Goal: Check status

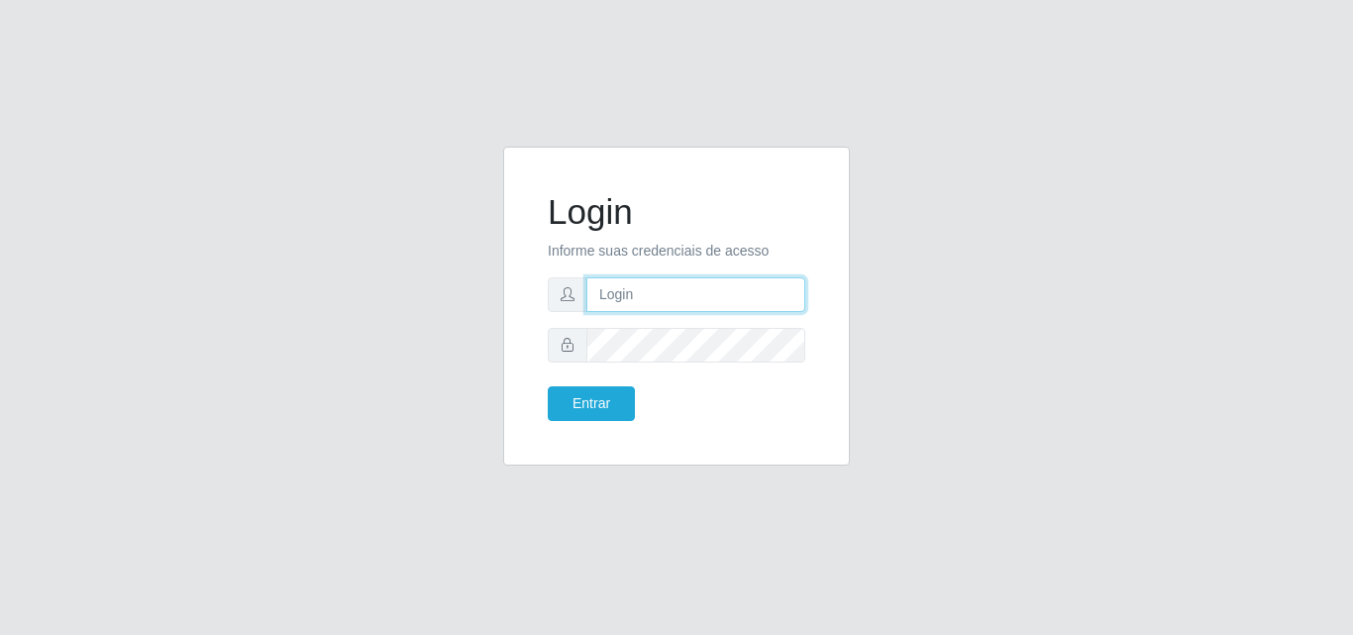
click at [617, 303] on input "text" at bounding box center [695, 294] width 219 height 35
type input "ana@saullus"
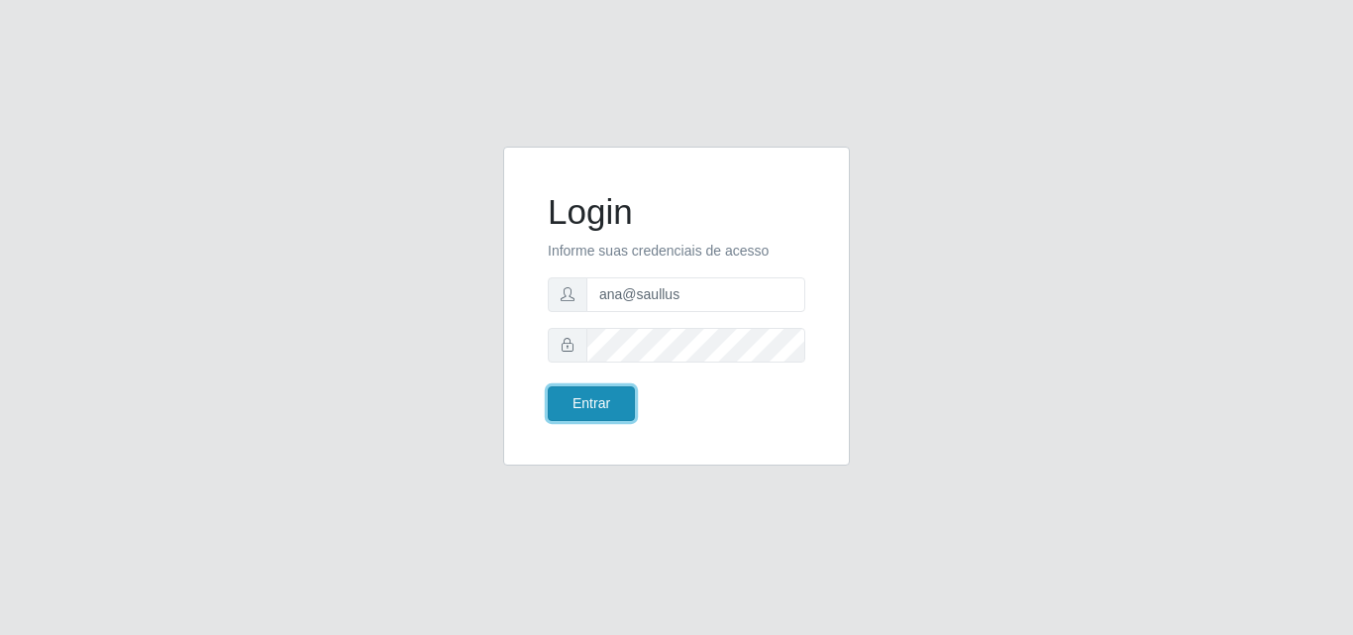
click at [574, 411] on button "Entrar" at bounding box center [591, 403] width 87 height 35
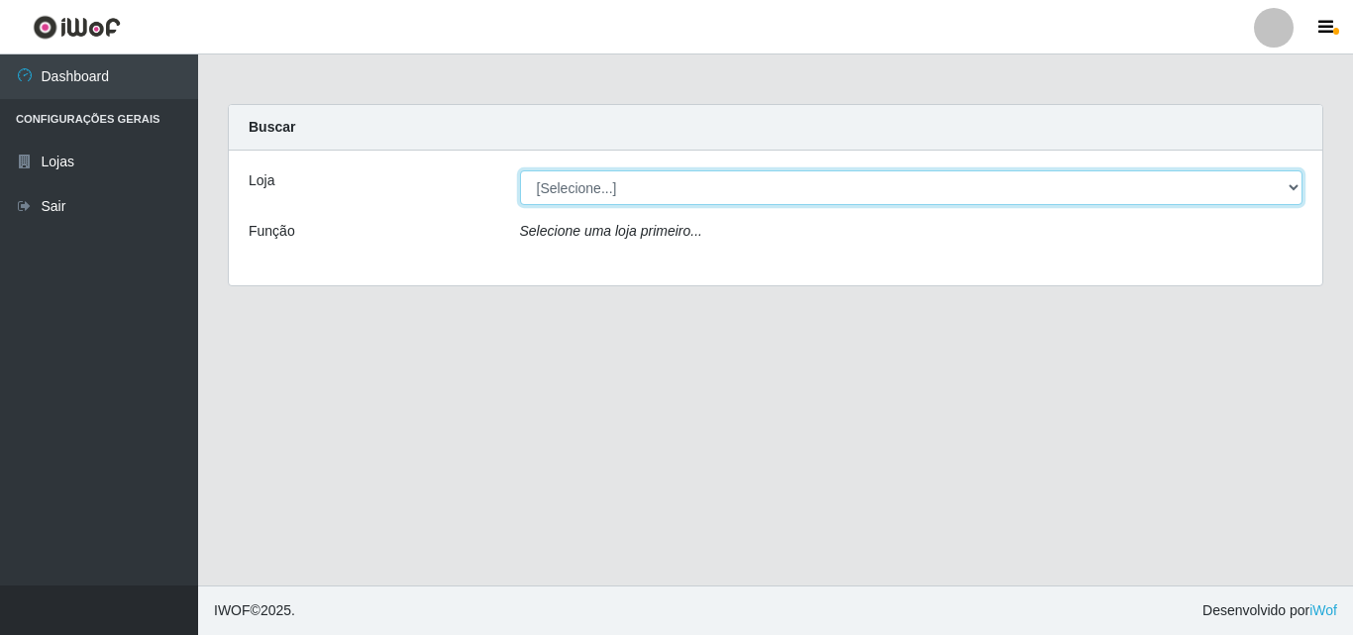
click at [1289, 182] on select "[Selecione...] Saullus Supermercados" at bounding box center [911, 187] width 783 height 35
select select "423"
click at [520, 170] on select "[Selecione...] Saullus Supermercados" at bounding box center [911, 187] width 783 height 35
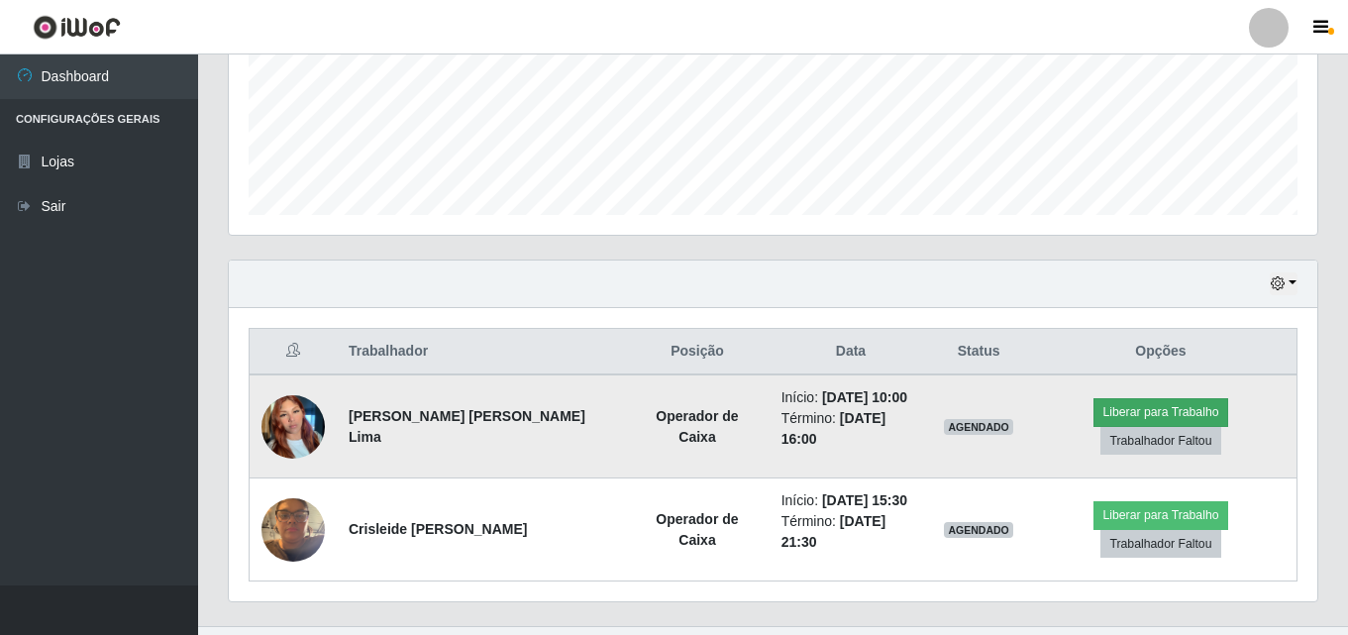
scroll to position [504, 0]
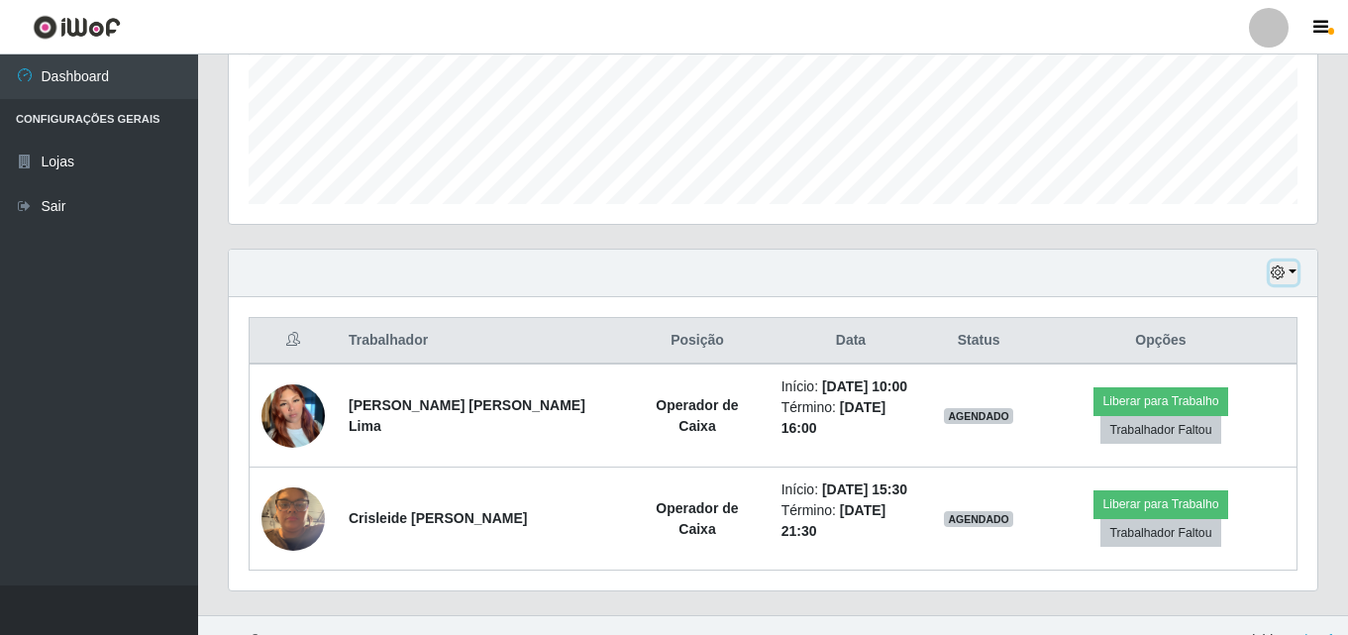
click at [1285, 273] on button "button" at bounding box center [1283, 272] width 28 height 23
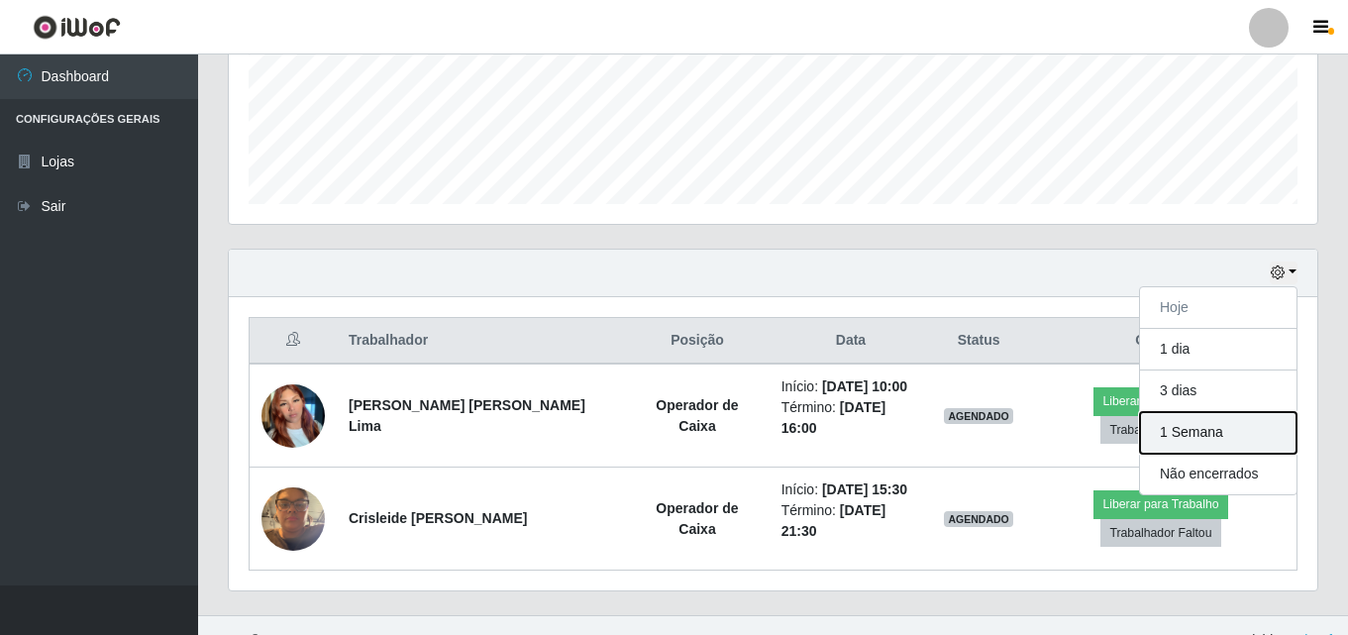
click at [1225, 428] on button "1 Semana" at bounding box center [1218, 433] width 156 height 42
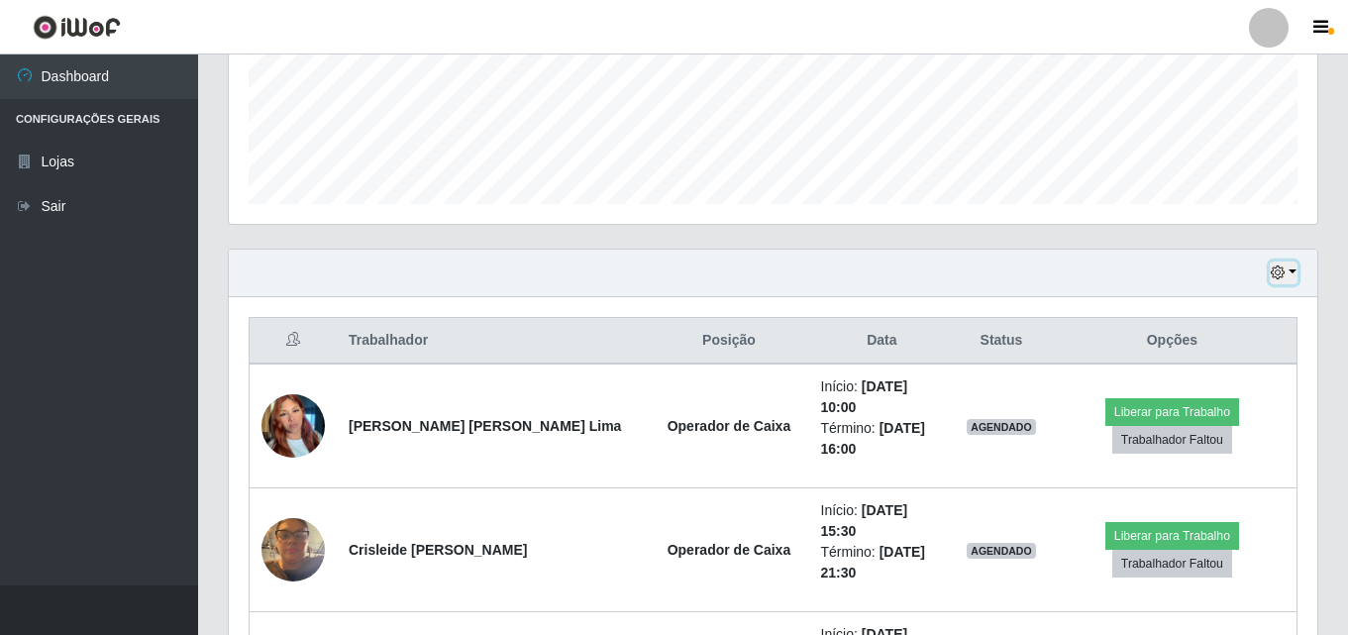
click at [1292, 276] on button "button" at bounding box center [1283, 272] width 28 height 23
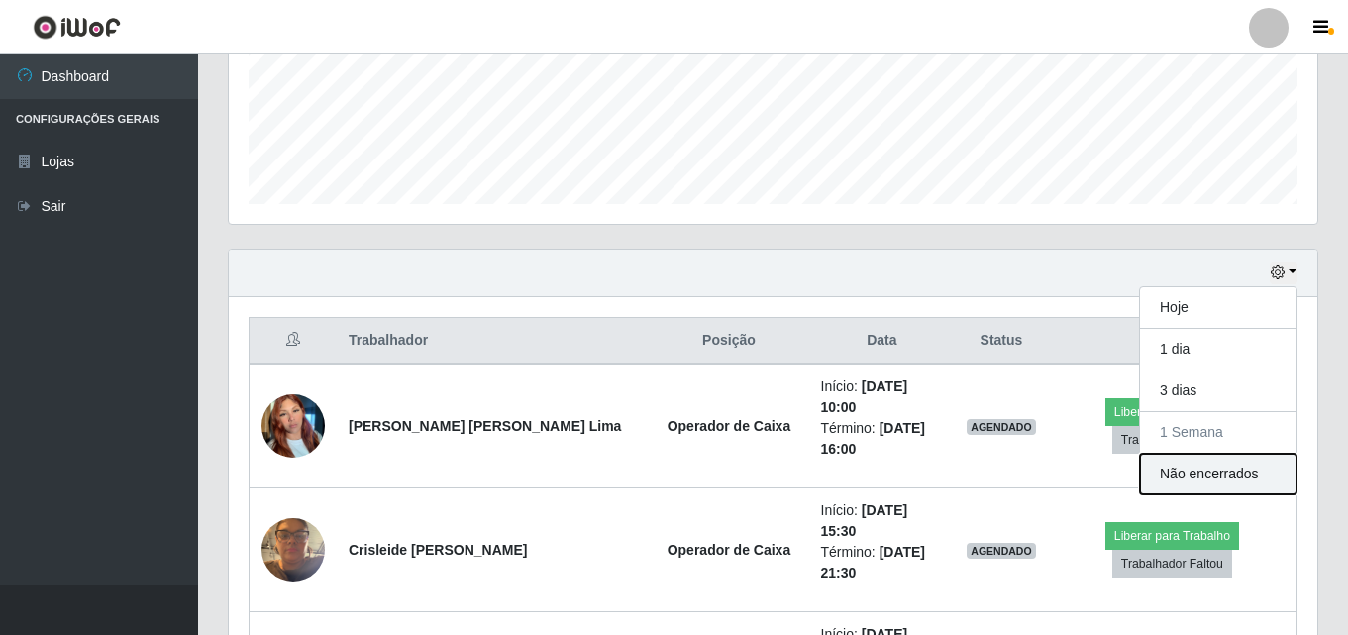
click at [1243, 465] on button "Não encerrados" at bounding box center [1218, 474] width 156 height 41
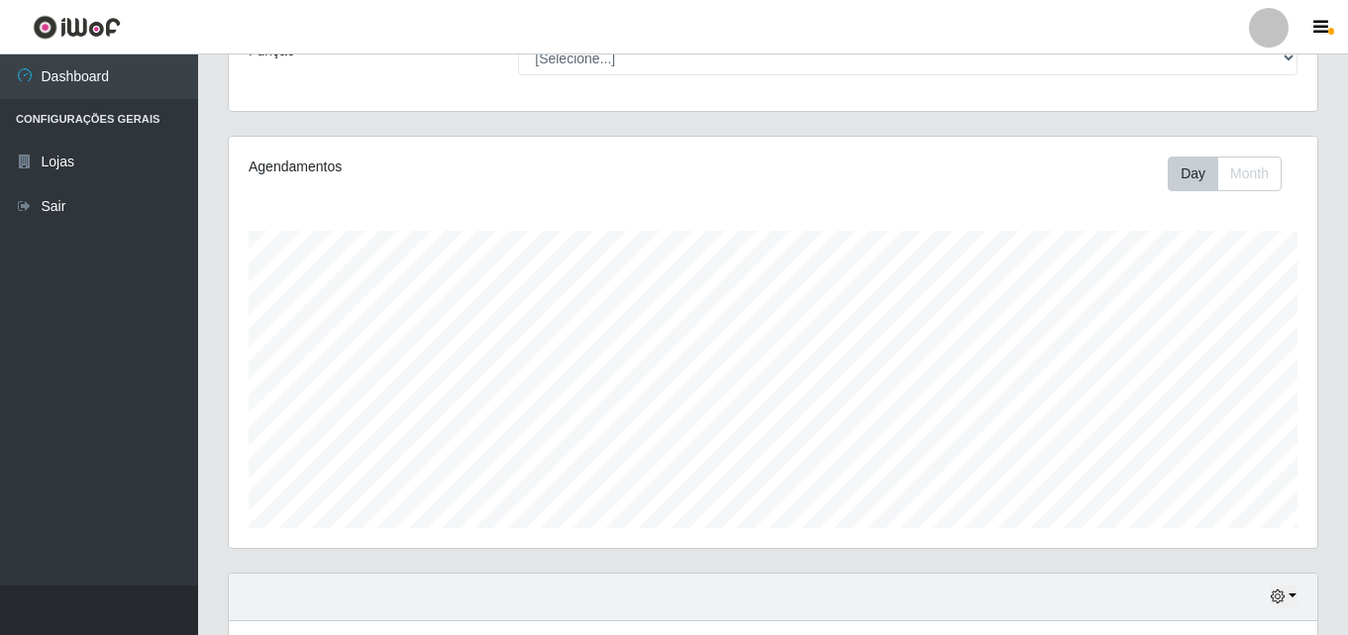
scroll to position [328, 0]
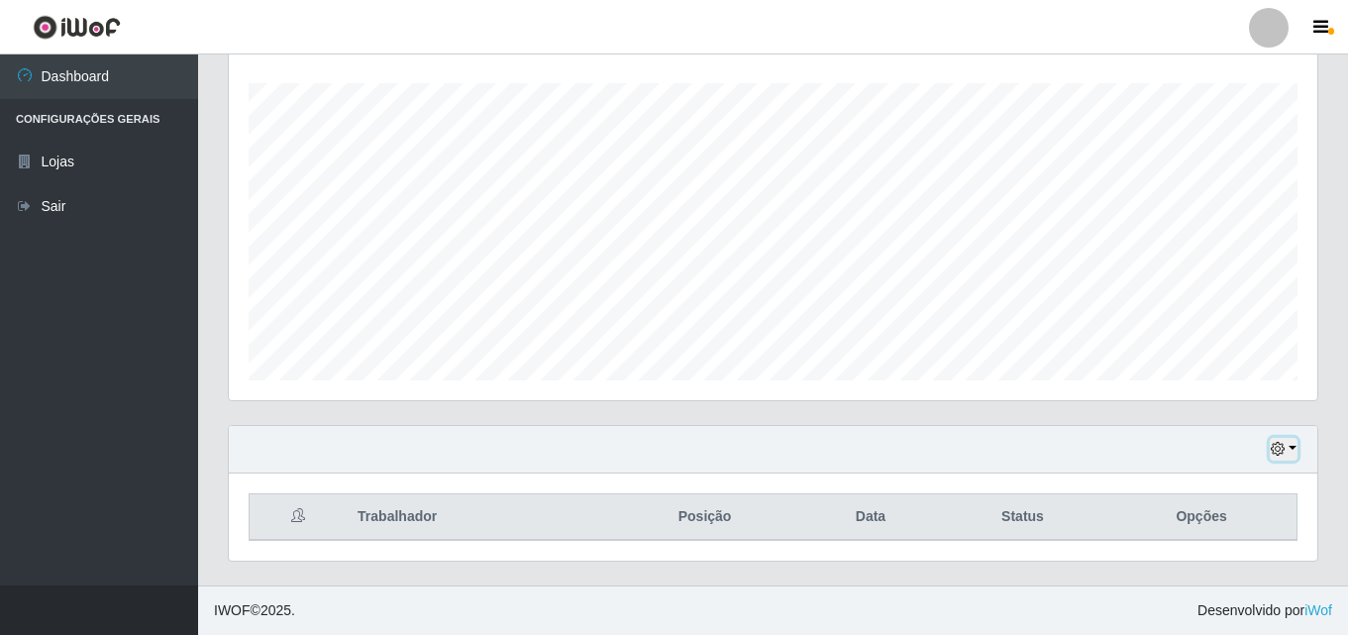
click at [1289, 451] on button "button" at bounding box center [1283, 449] width 28 height 23
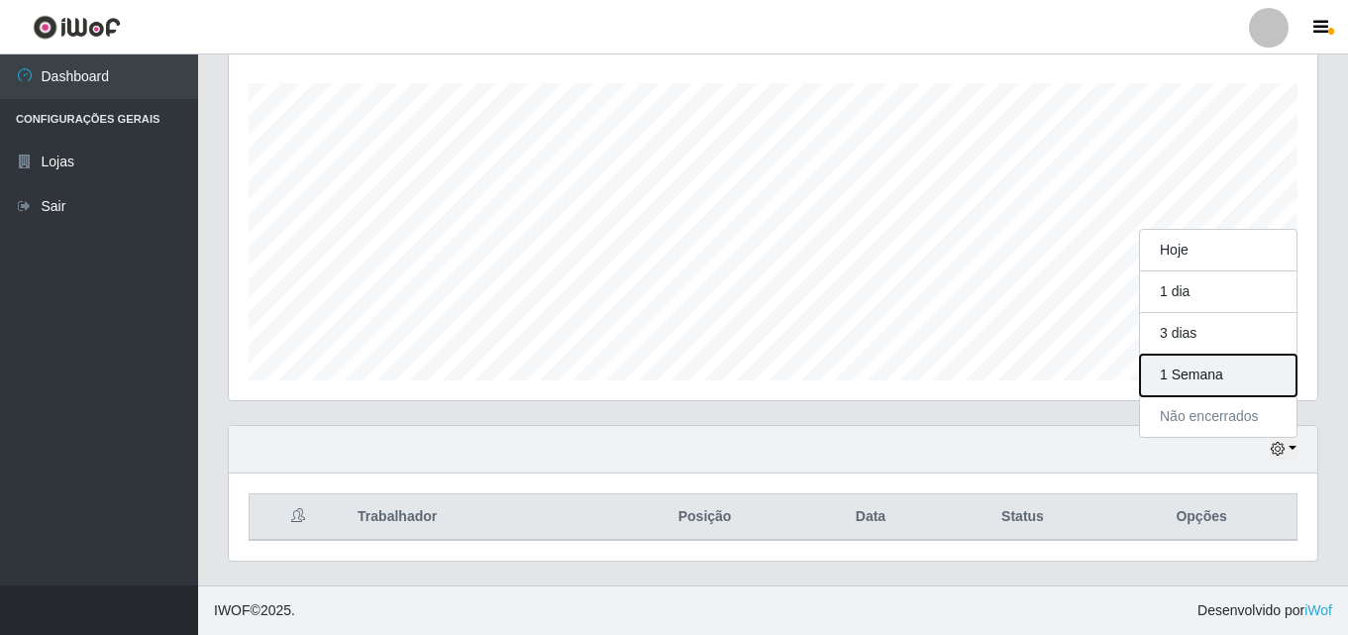
click at [1255, 371] on button "1 Semana" at bounding box center [1218, 375] width 156 height 42
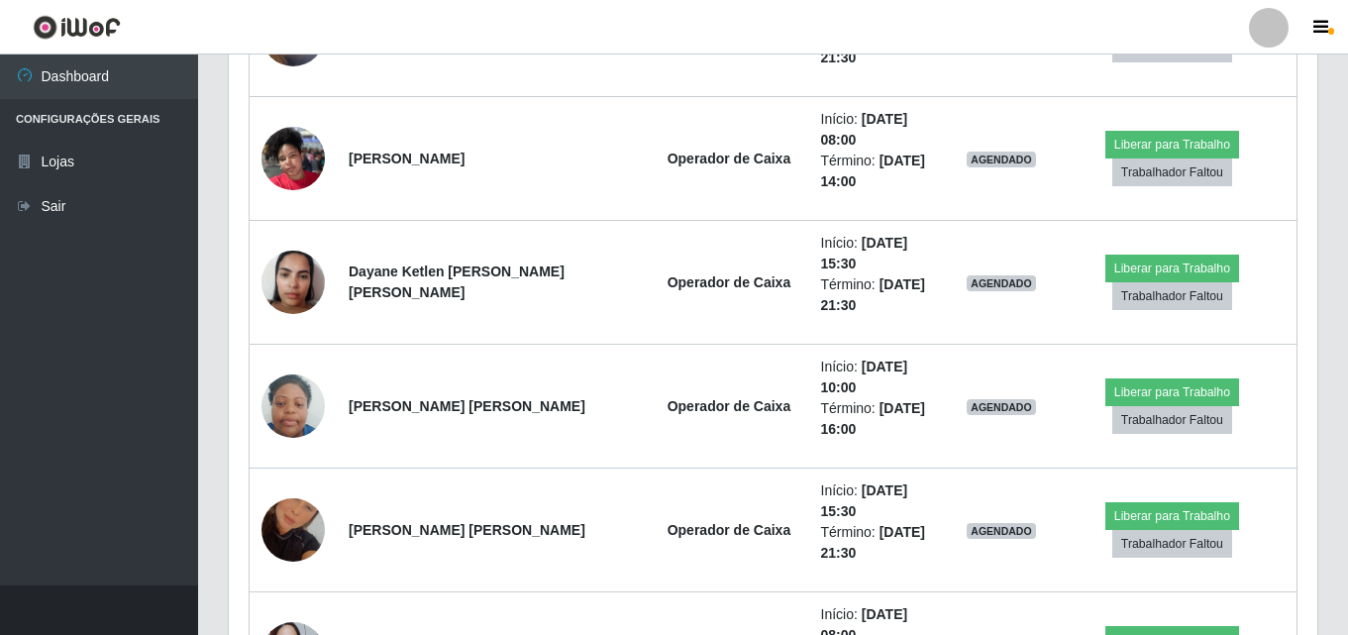
scroll to position [1021, 0]
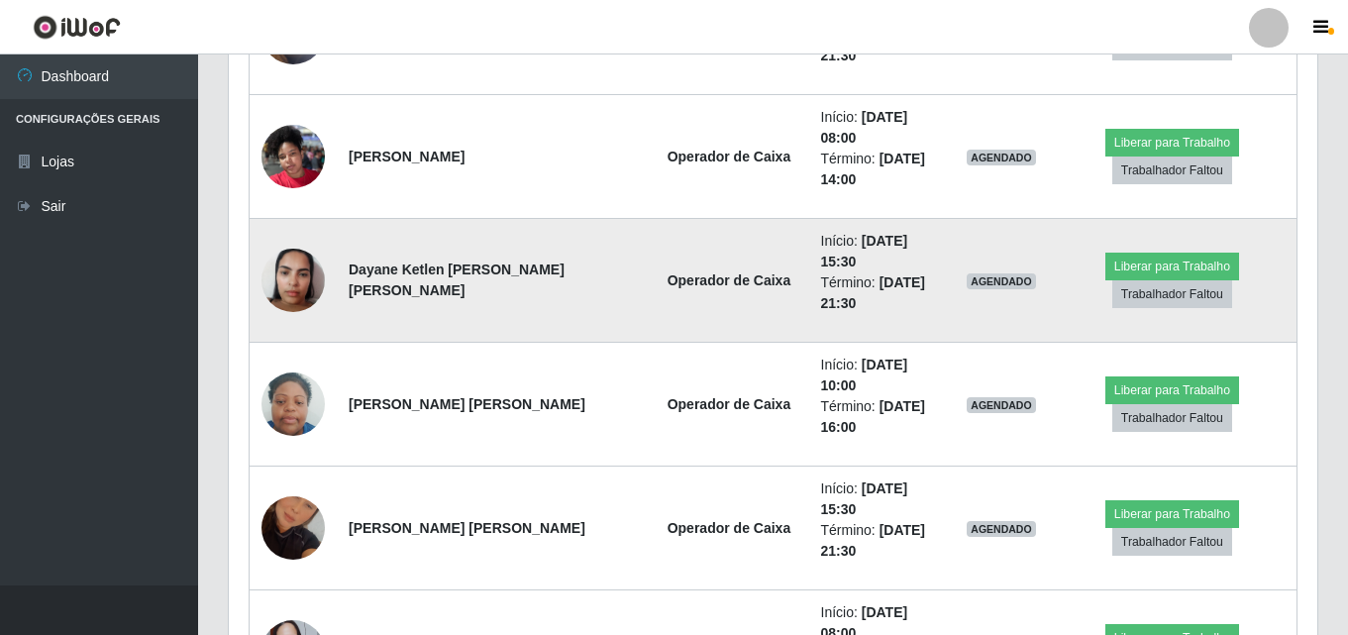
click at [299, 238] on img at bounding box center [292, 280] width 63 height 84
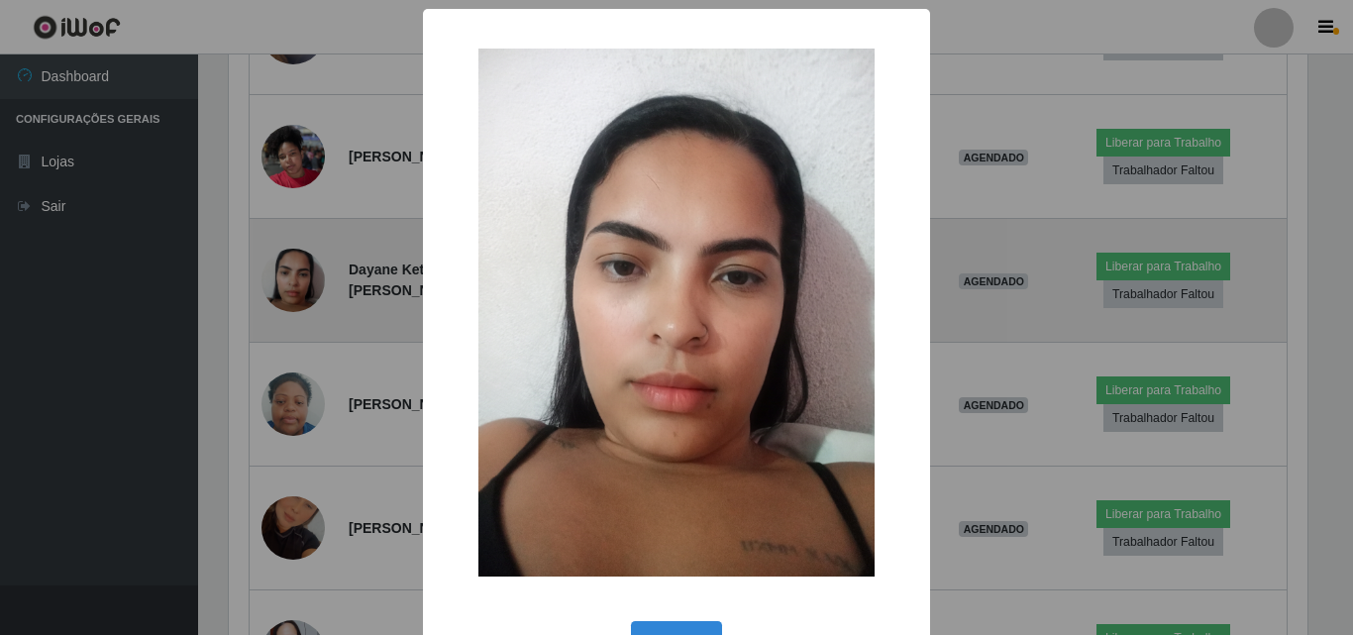
click at [299, 183] on div "× OK Cancel" at bounding box center [676, 317] width 1353 height 635
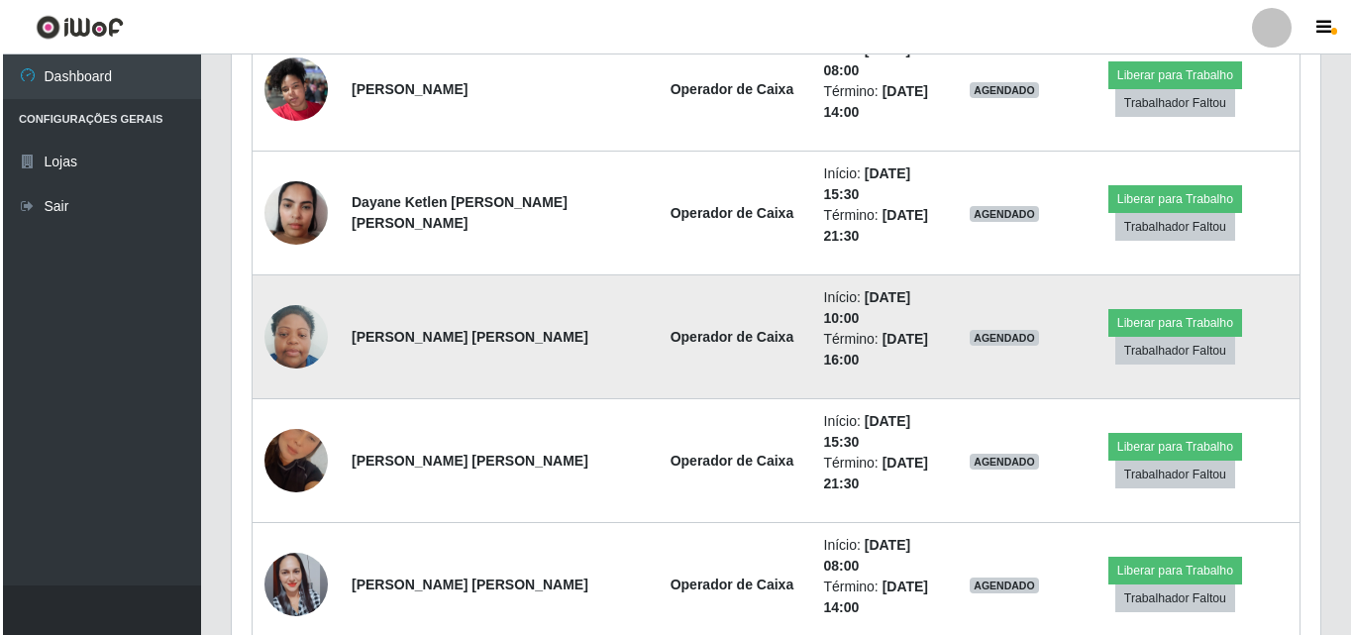
scroll to position [1120, 0]
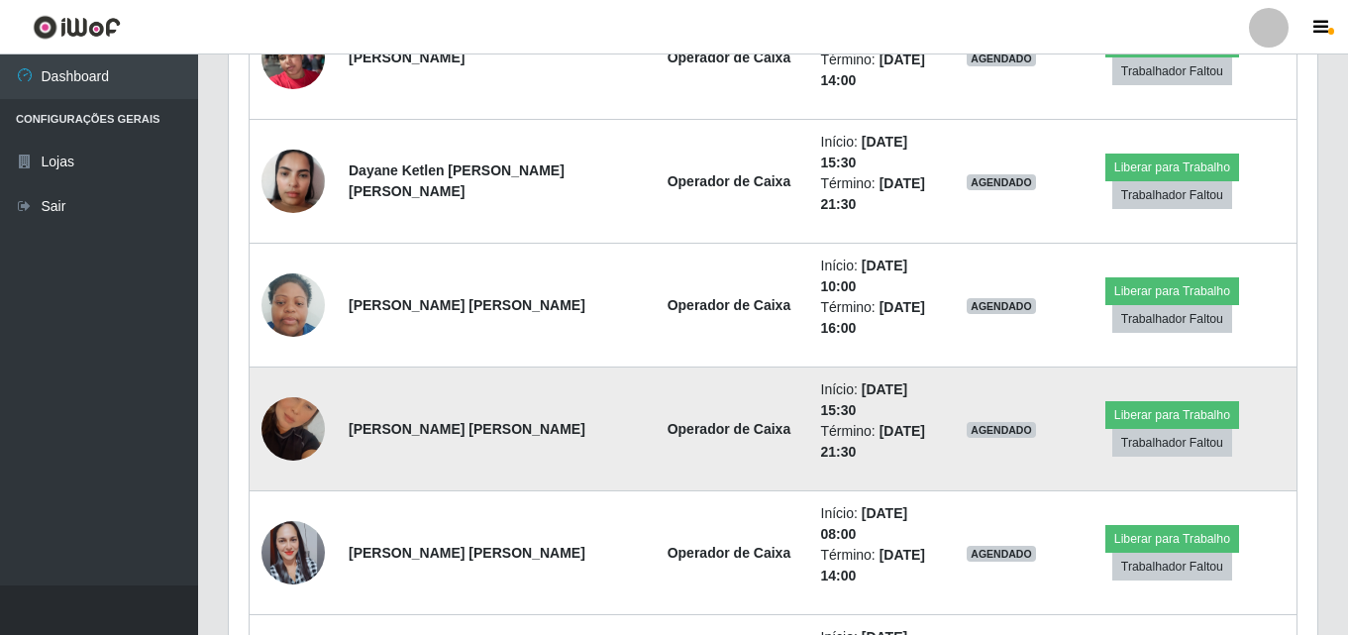
click at [310, 372] on img at bounding box center [292, 428] width 63 height 113
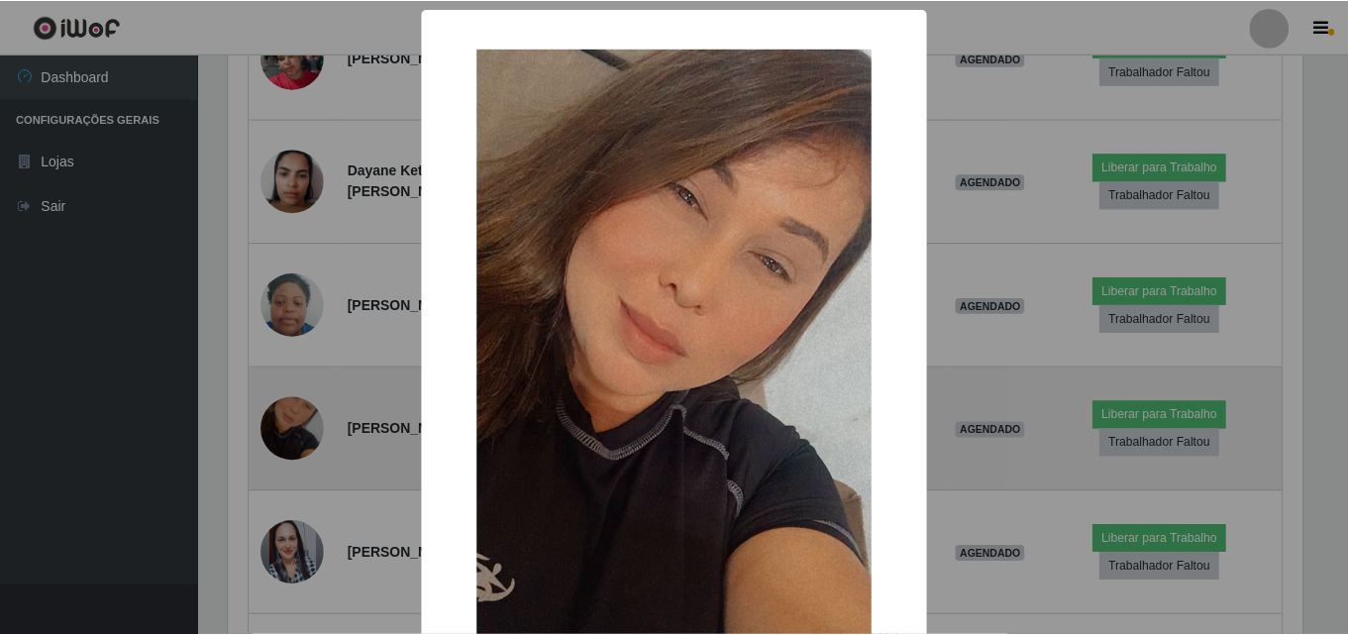
scroll to position [411, 1078]
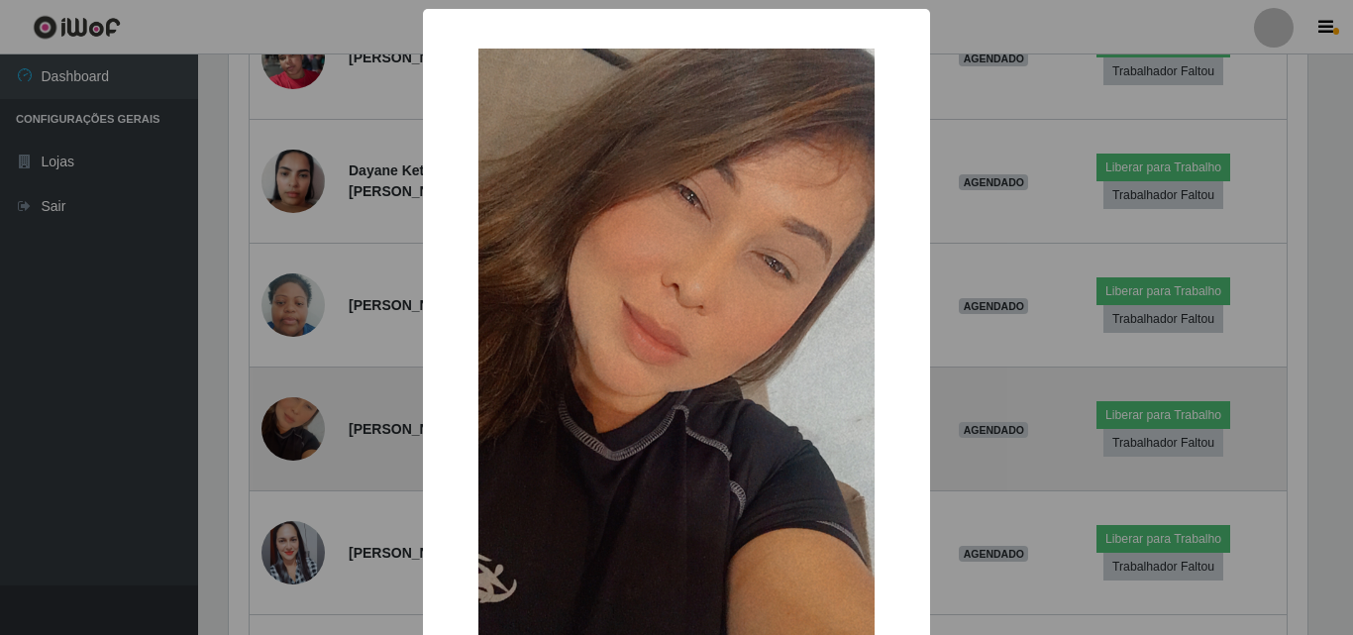
click at [310, 315] on div "× OK Cancel" at bounding box center [676, 317] width 1353 height 635
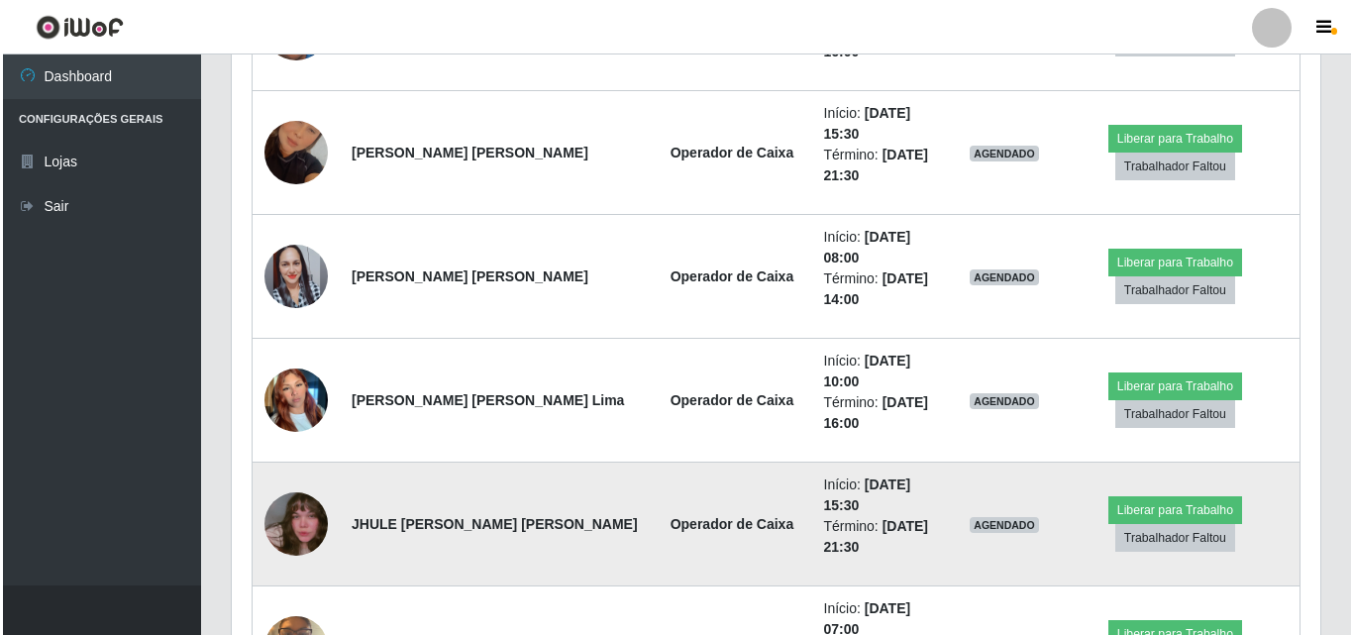
scroll to position [1516, 0]
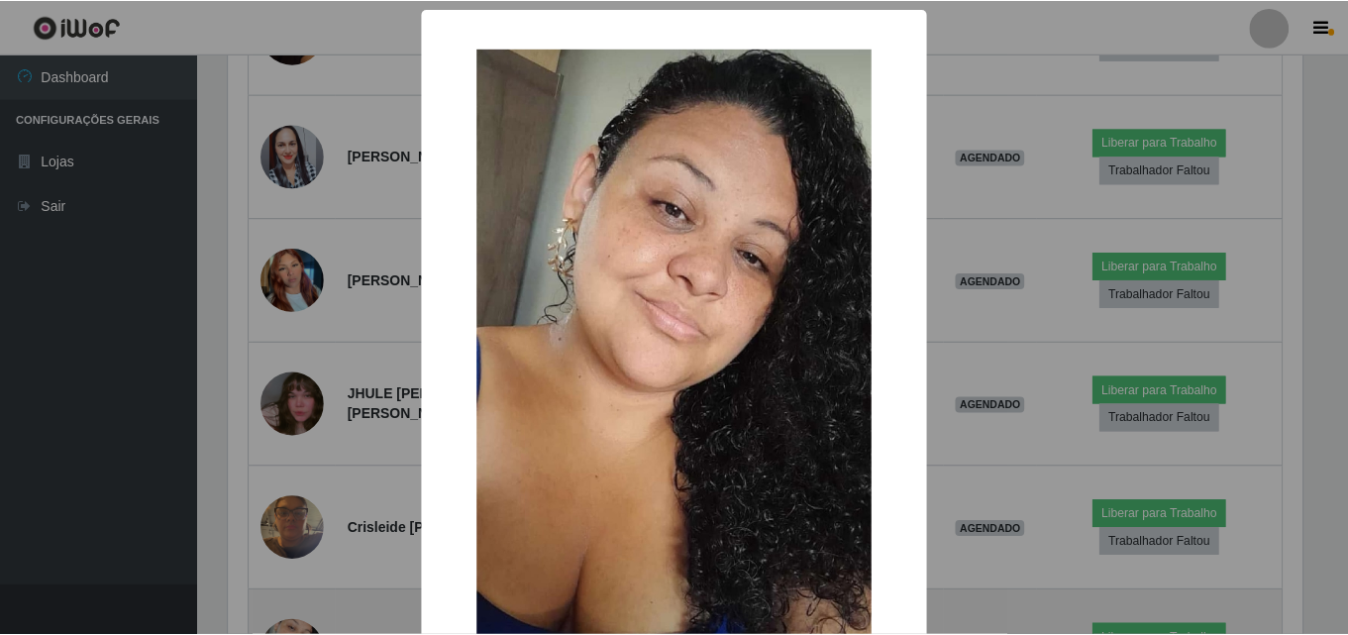
scroll to position [411, 1078]
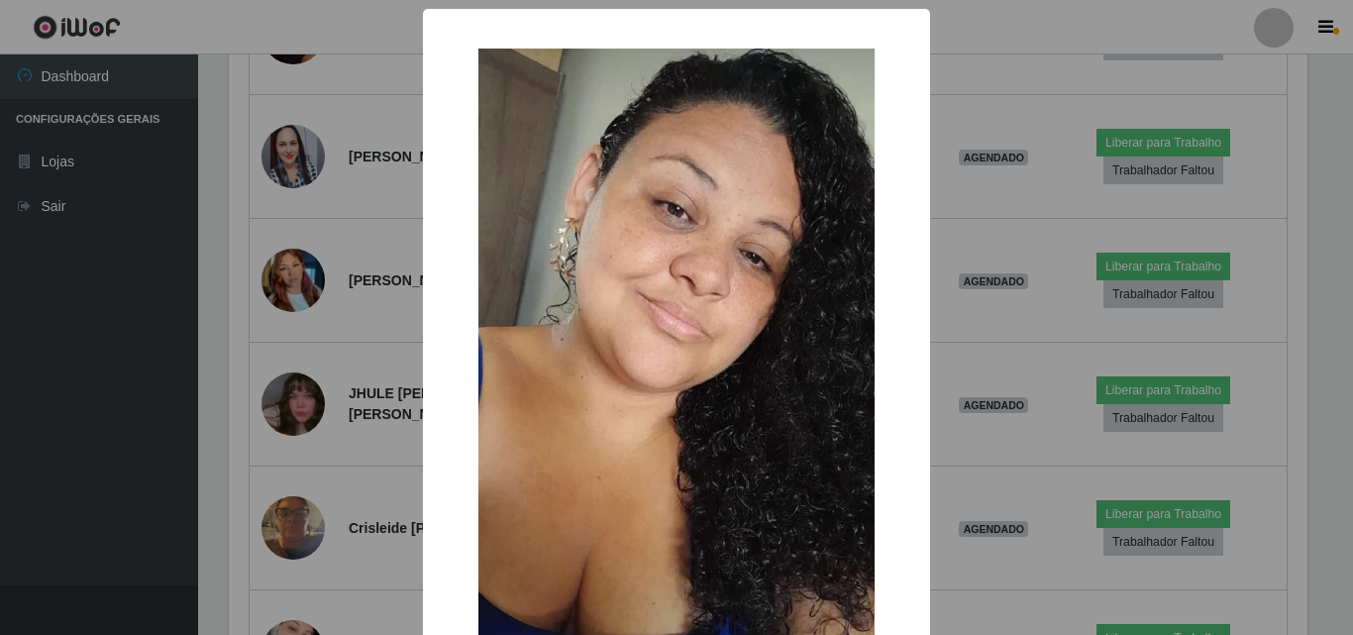
click at [296, 421] on div "× OK Cancel" at bounding box center [676, 317] width 1353 height 635
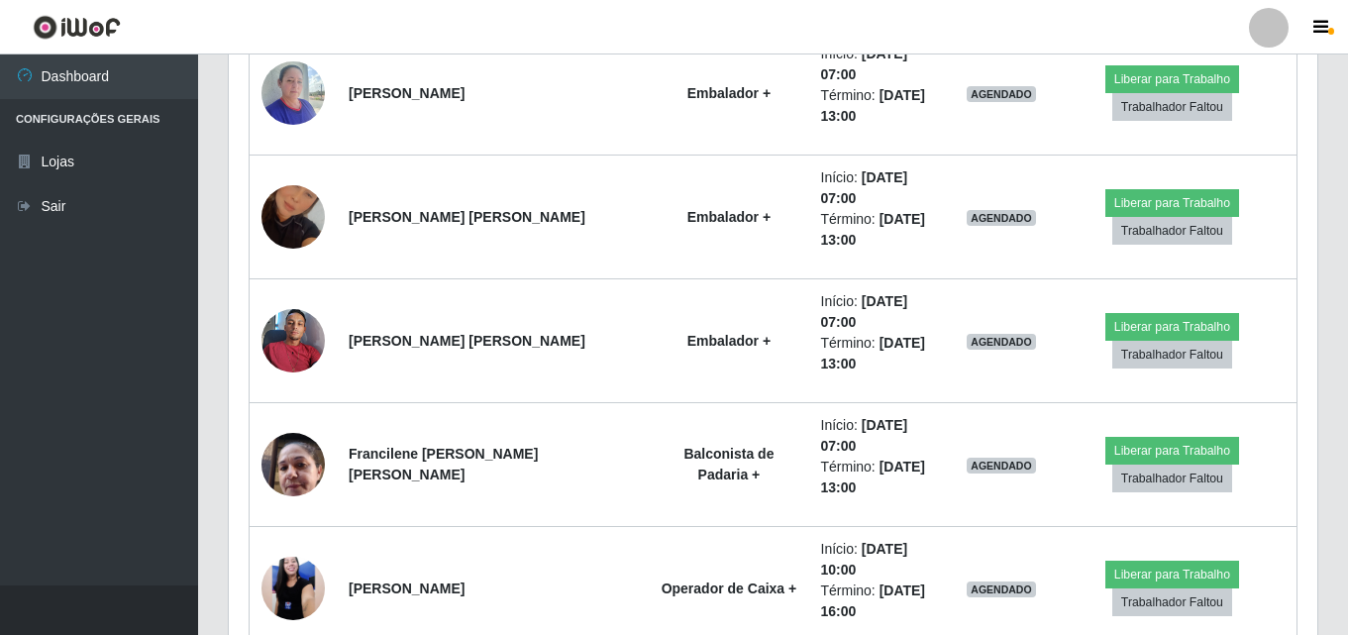
scroll to position [0, 0]
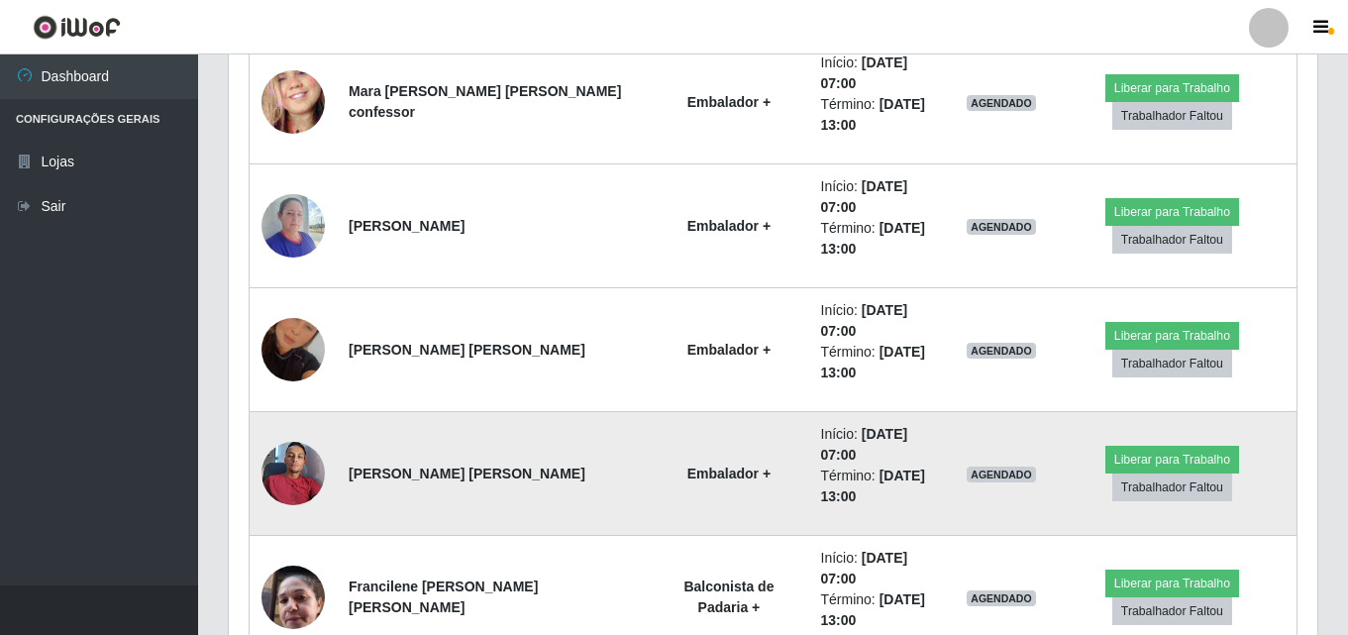
click at [312, 431] on img at bounding box center [292, 473] width 63 height 84
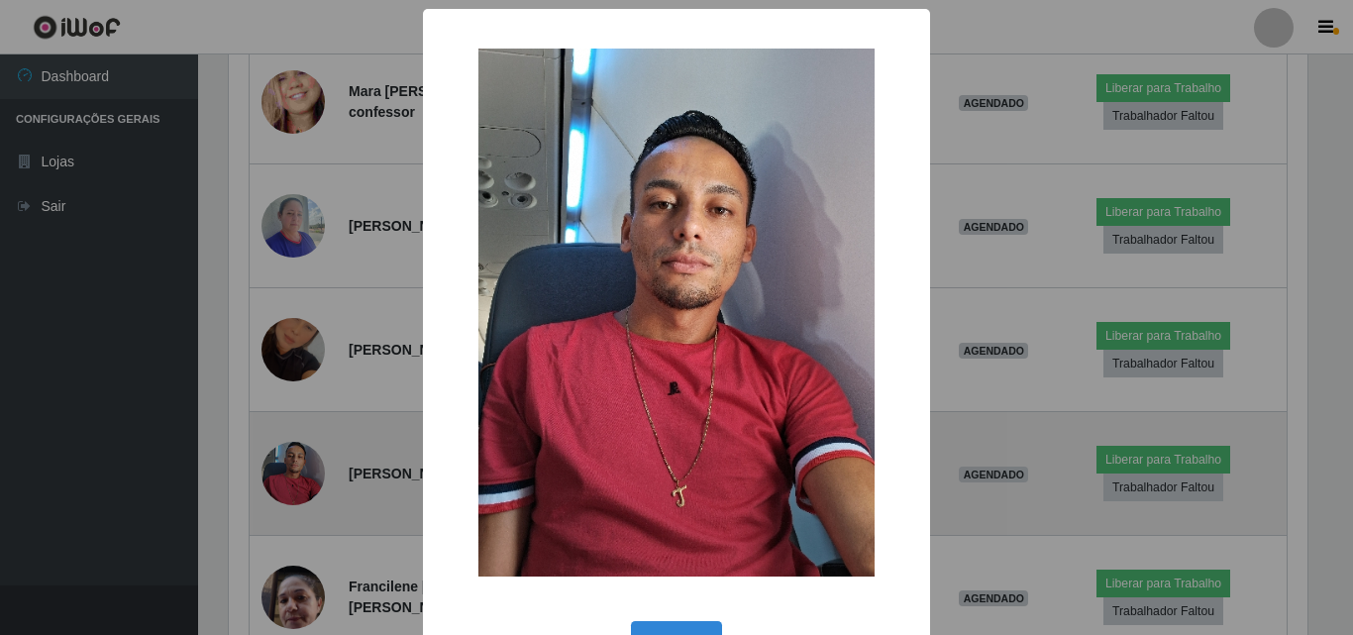
click at [312, 177] on div "× OK Cancel" at bounding box center [676, 317] width 1353 height 635
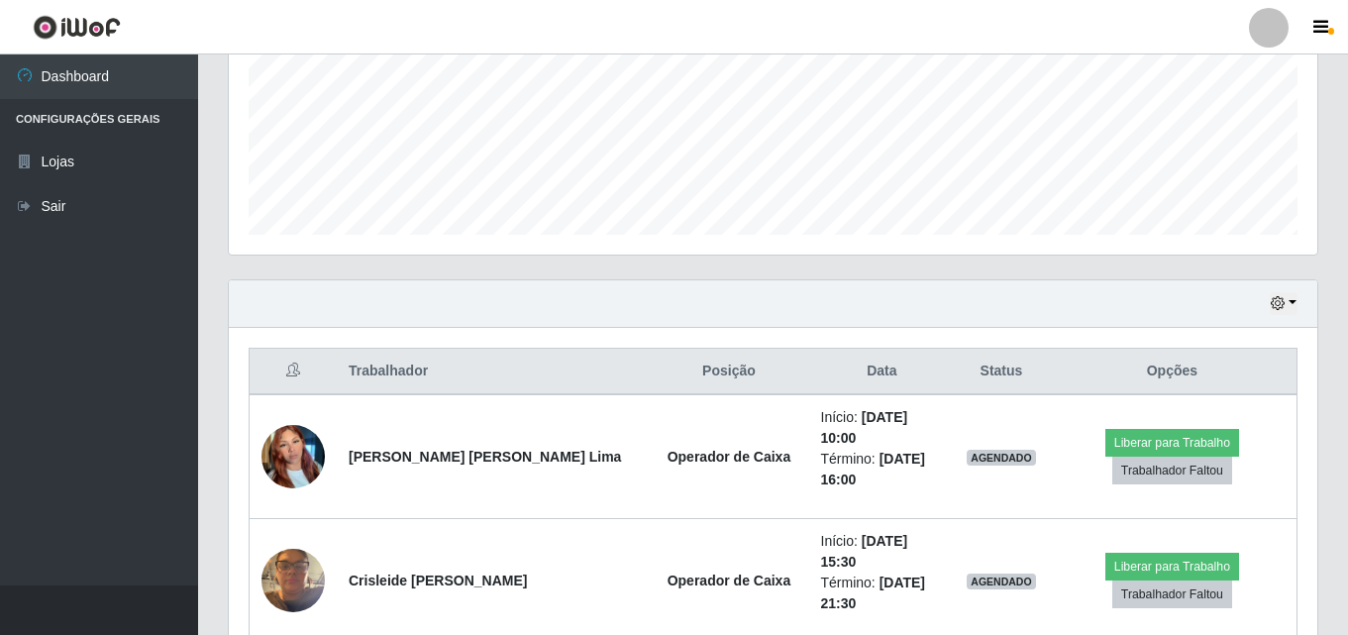
scroll to position [506, 0]
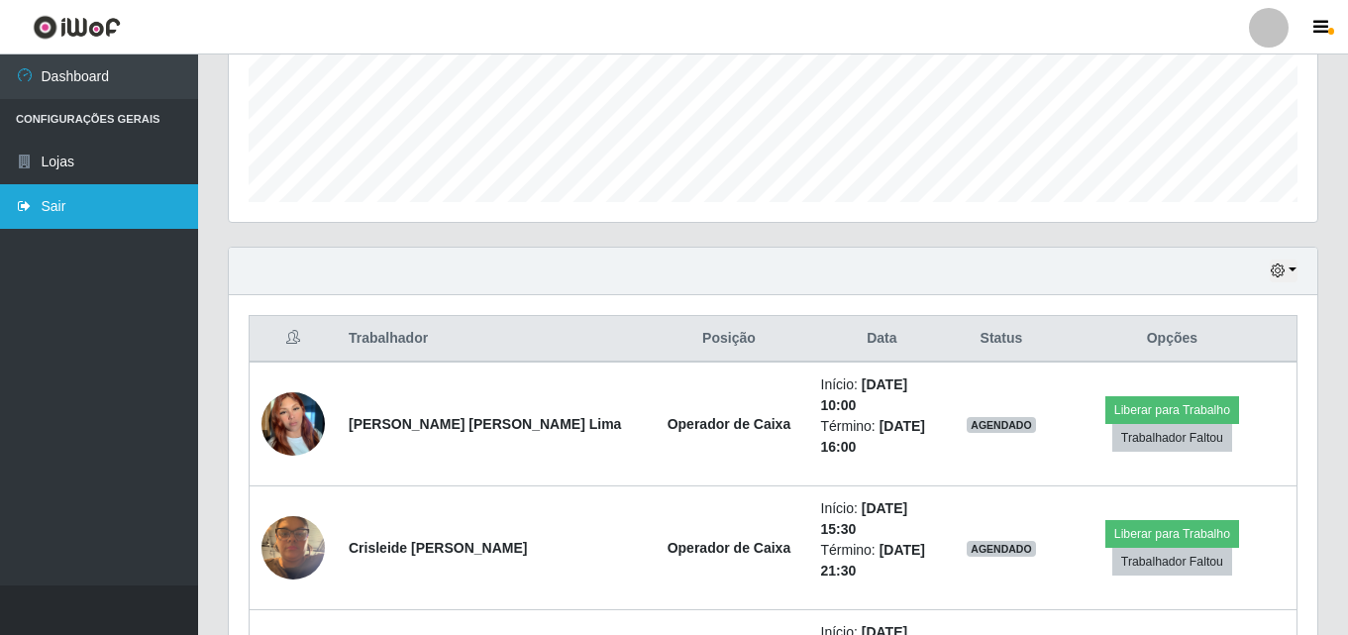
click at [47, 206] on link "Sair" at bounding box center [99, 206] width 198 height 45
